Goal: Transaction & Acquisition: Book appointment/travel/reservation

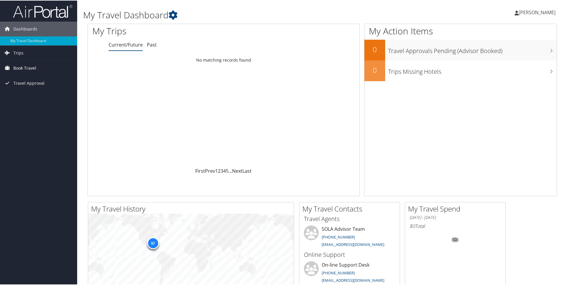
click at [23, 67] on span "Book Travel" at bounding box center [24, 67] width 23 height 15
click at [34, 87] on link "Book/Manage Online Trips" at bounding box center [38, 88] width 77 height 9
